Goal: Transaction & Acquisition: Purchase product/service

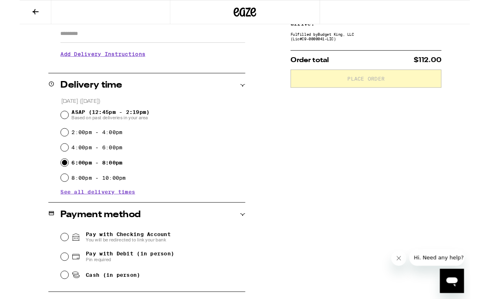
scroll to position [155, 0]
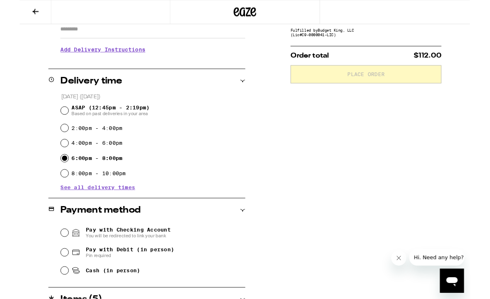
click at [44, 298] on div "Pay with Checking Account You will be redirected to link your bank Pay with Deb…" at bounding box center [138, 272] width 214 height 61
click at [52, 298] on input "Cash (in person)" at bounding box center [49, 294] width 8 height 8
radio input "true"
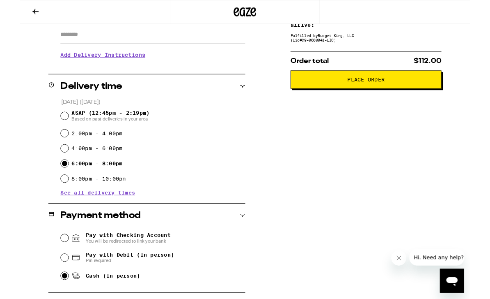
scroll to position [150, 0]
click at [390, 89] on span "Place Order" at bounding box center [377, 86] width 41 height 6
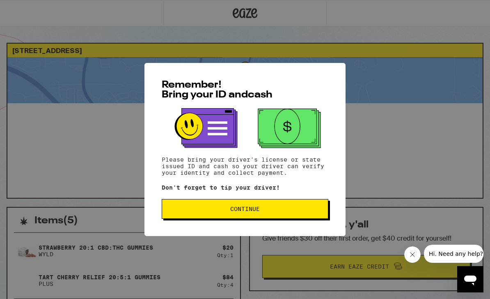
click at [292, 210] on span "Continue" at bounding box center [245, 209] width 153 height 6
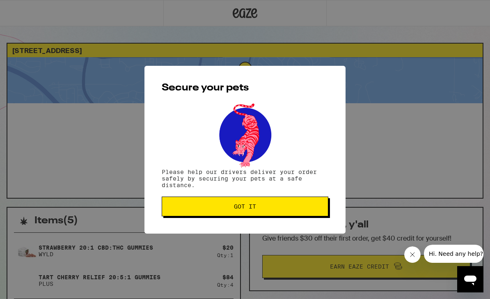
click at [279, 209] on span "Got it" at bounding box center [245, 206] width 153 height 6
